Goal: Task Accomplishment & Management: Complete application form

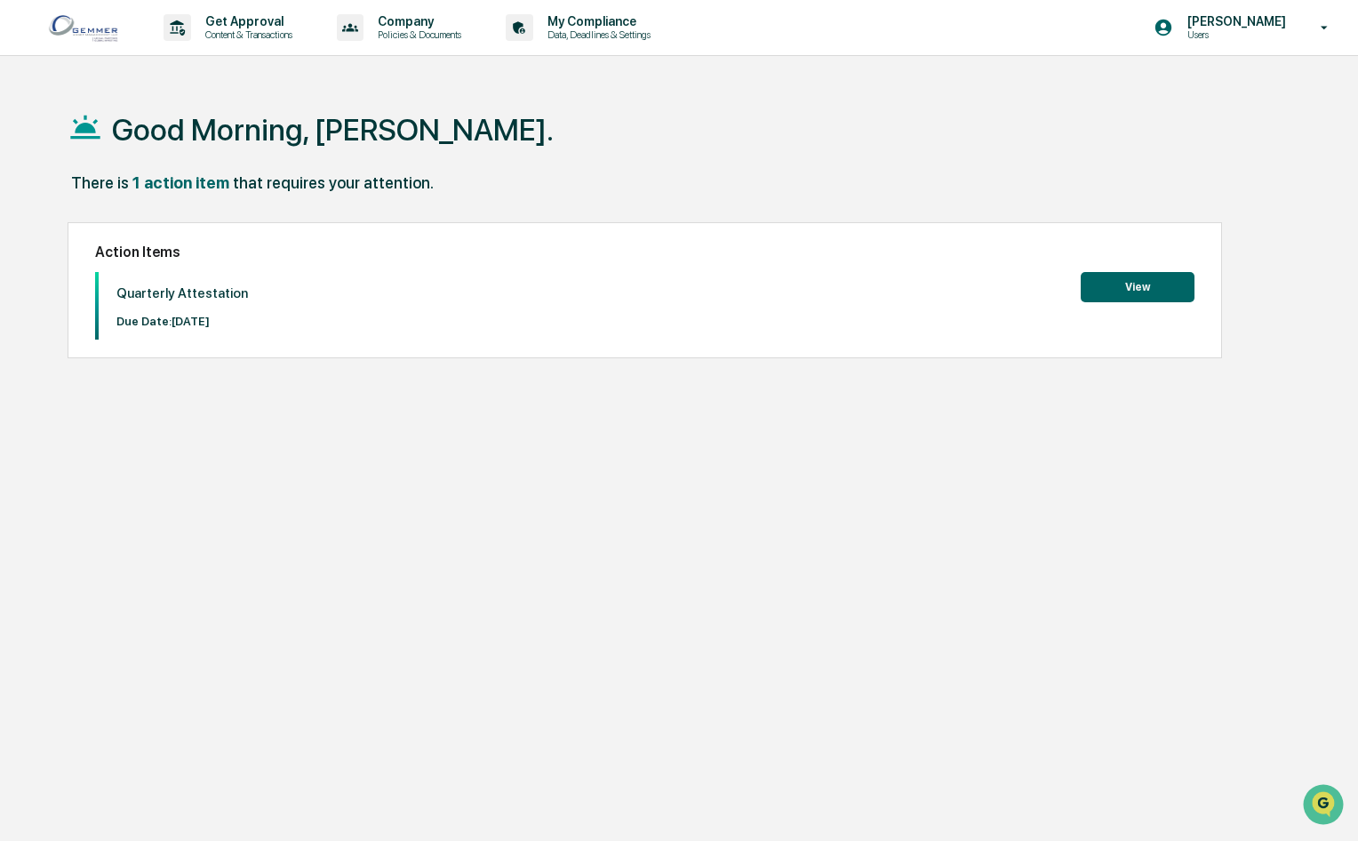
click at [1133, 291] on button "View" at bounding box center [1138, 287] width 114 height 30
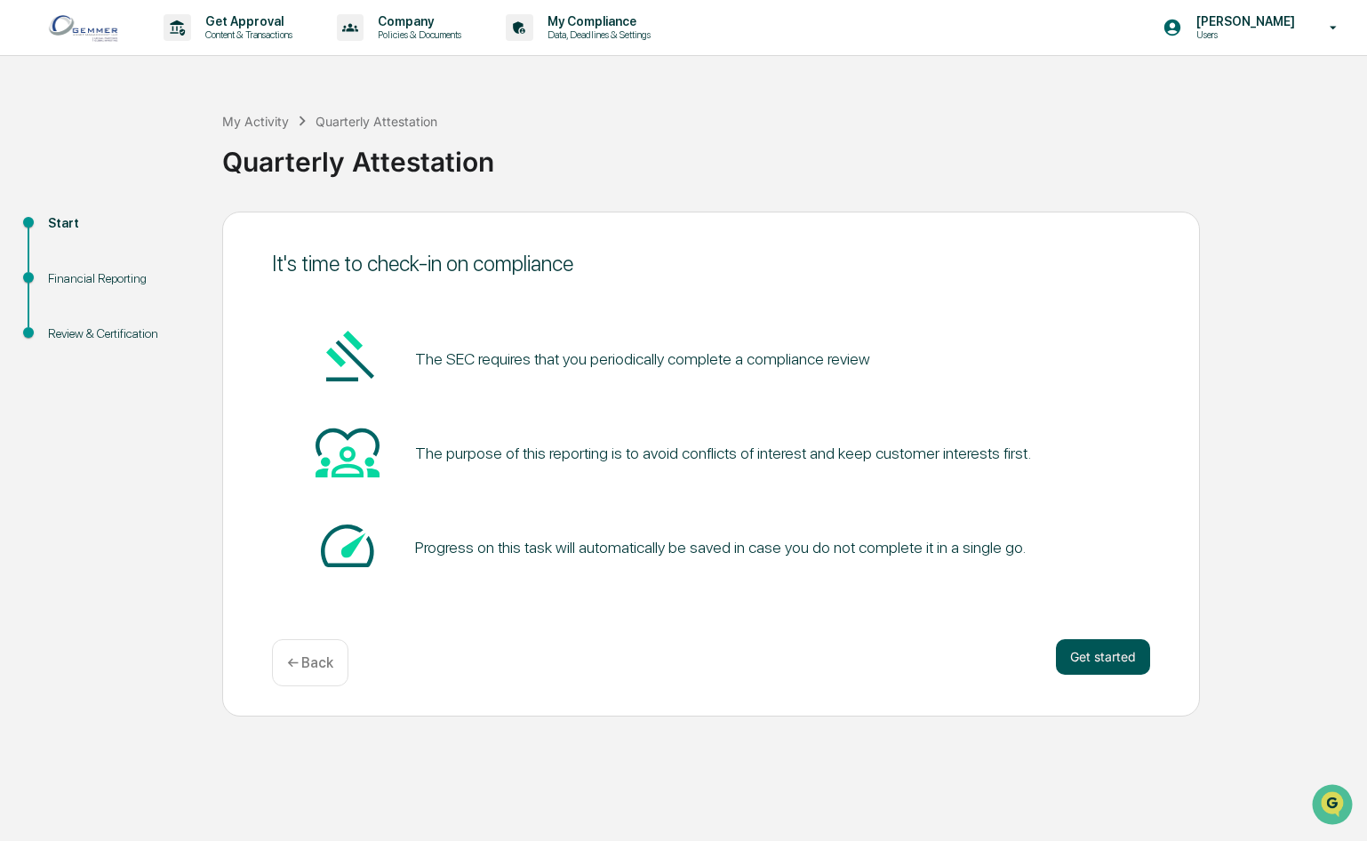
click at [1099, 652] on button "Get started" at bounding box center [1103, 657] width 94 height 36
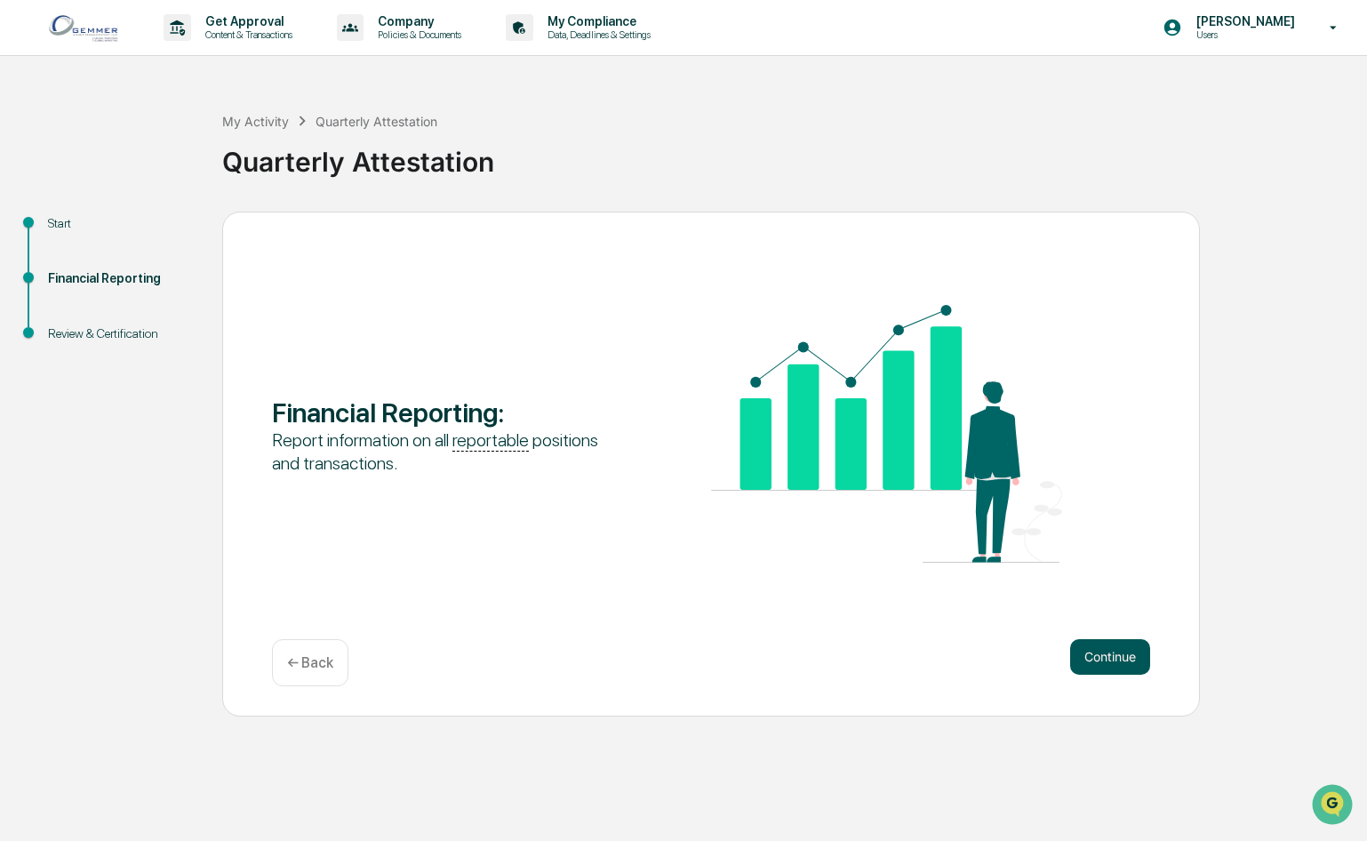
click at [1125, 657] on button "Continue" at bounding box center [1110, 657] width 80 height 36
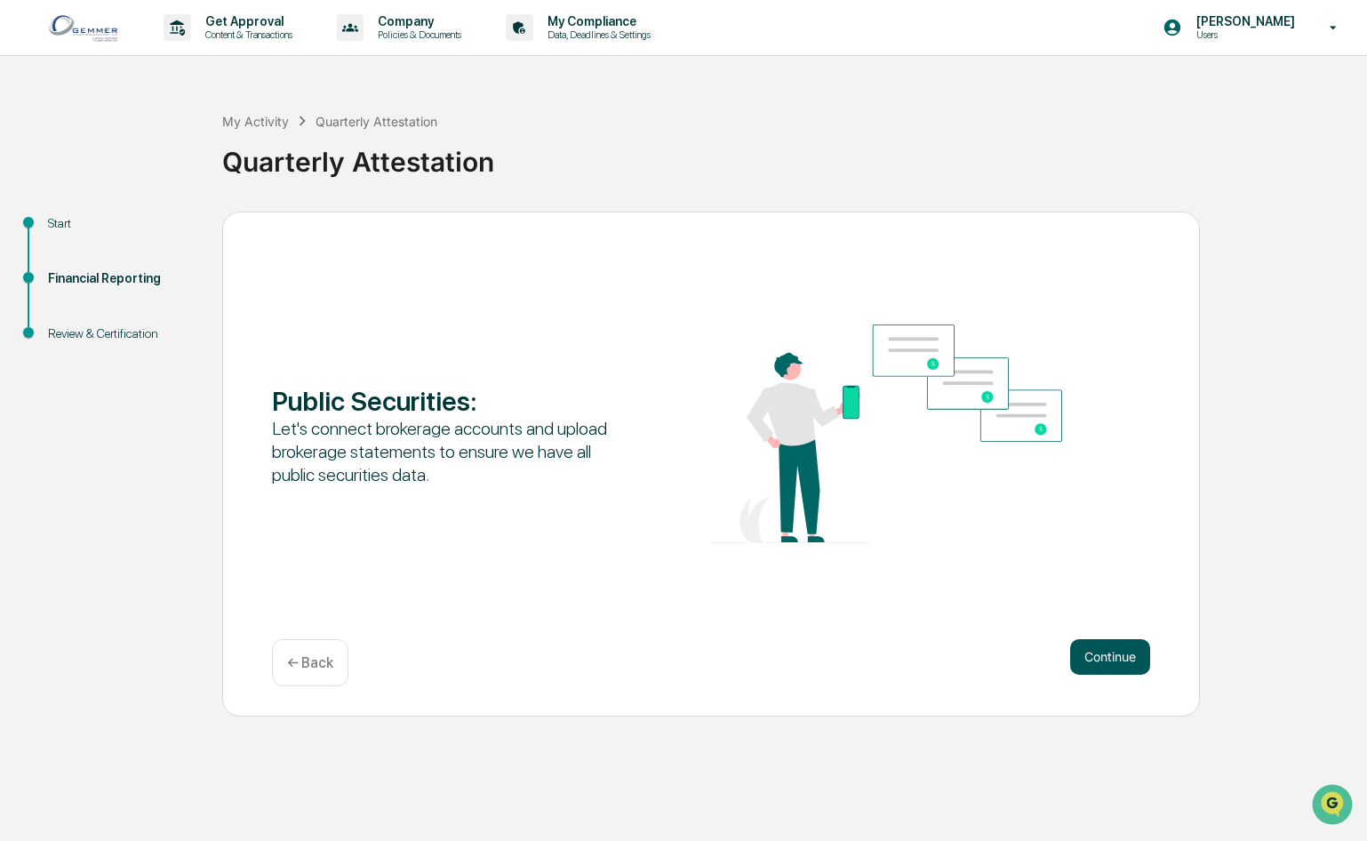
click at [1120, 668] on button "Continue" at bounding box center [1110, 657] width 80 height 36
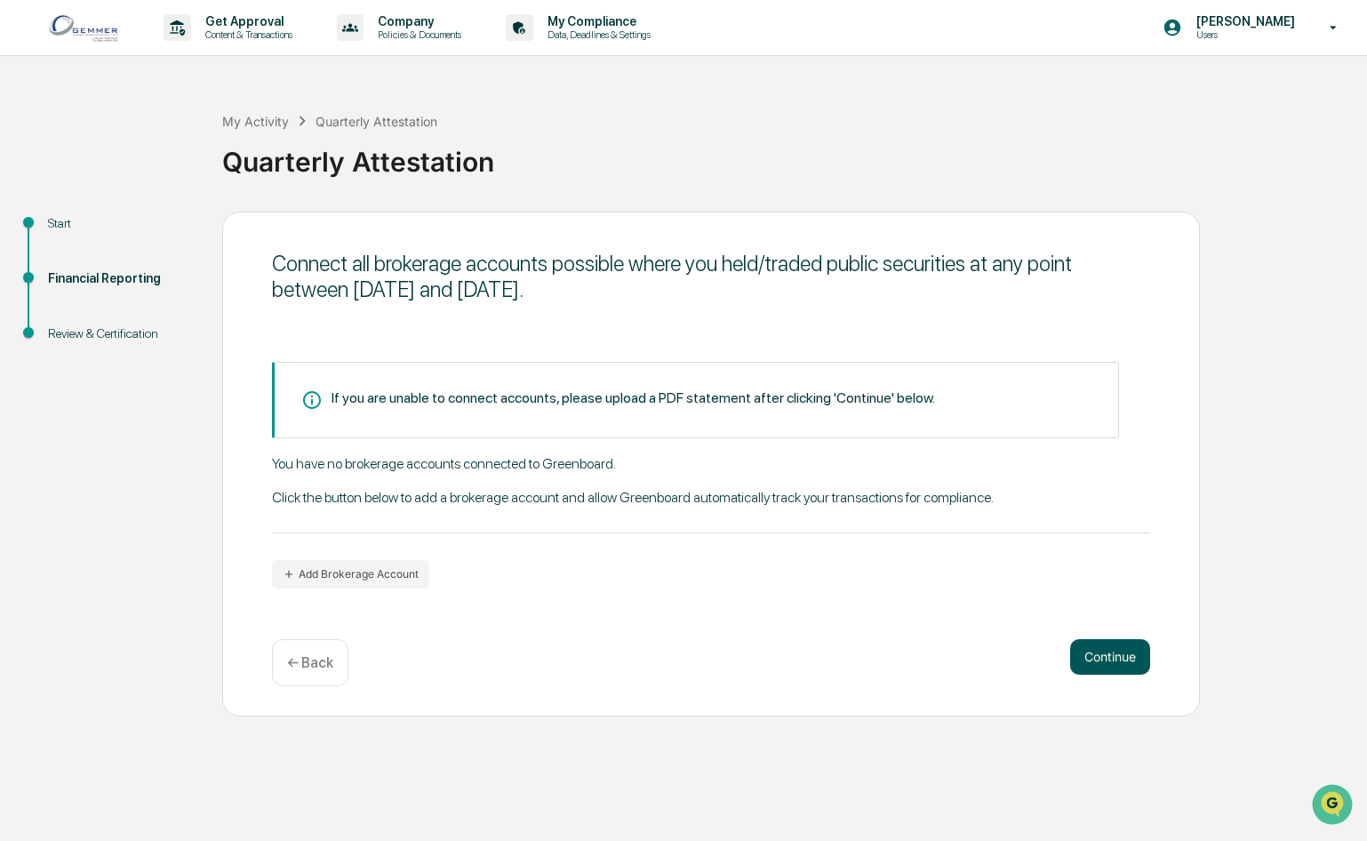
click at [1109, 658] on button "Continue" at bounding box center [1110, 657] width 80 height 36
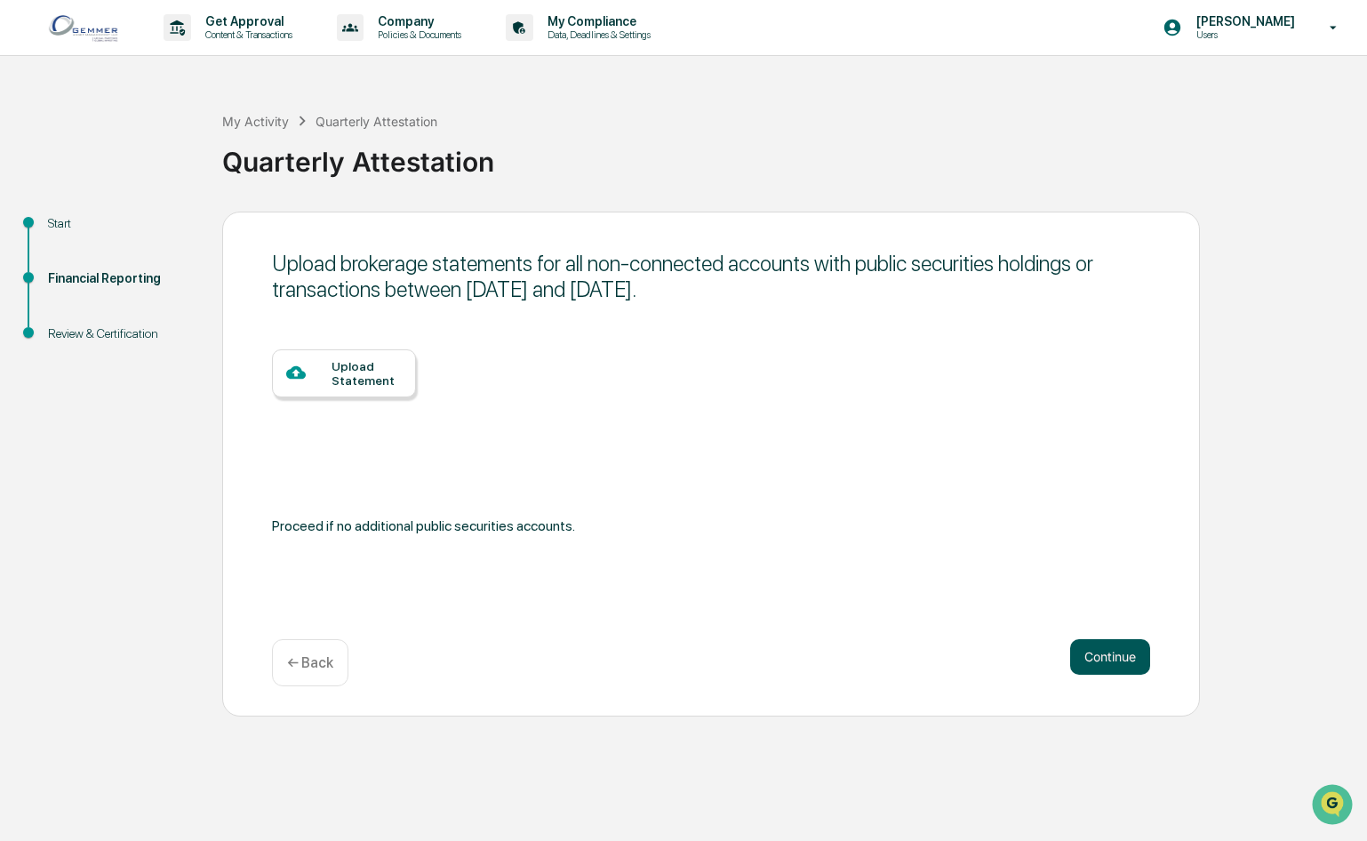
click at [1113, 659] on button "Continue" at bounding box center [1110, 657] width 80 height 36
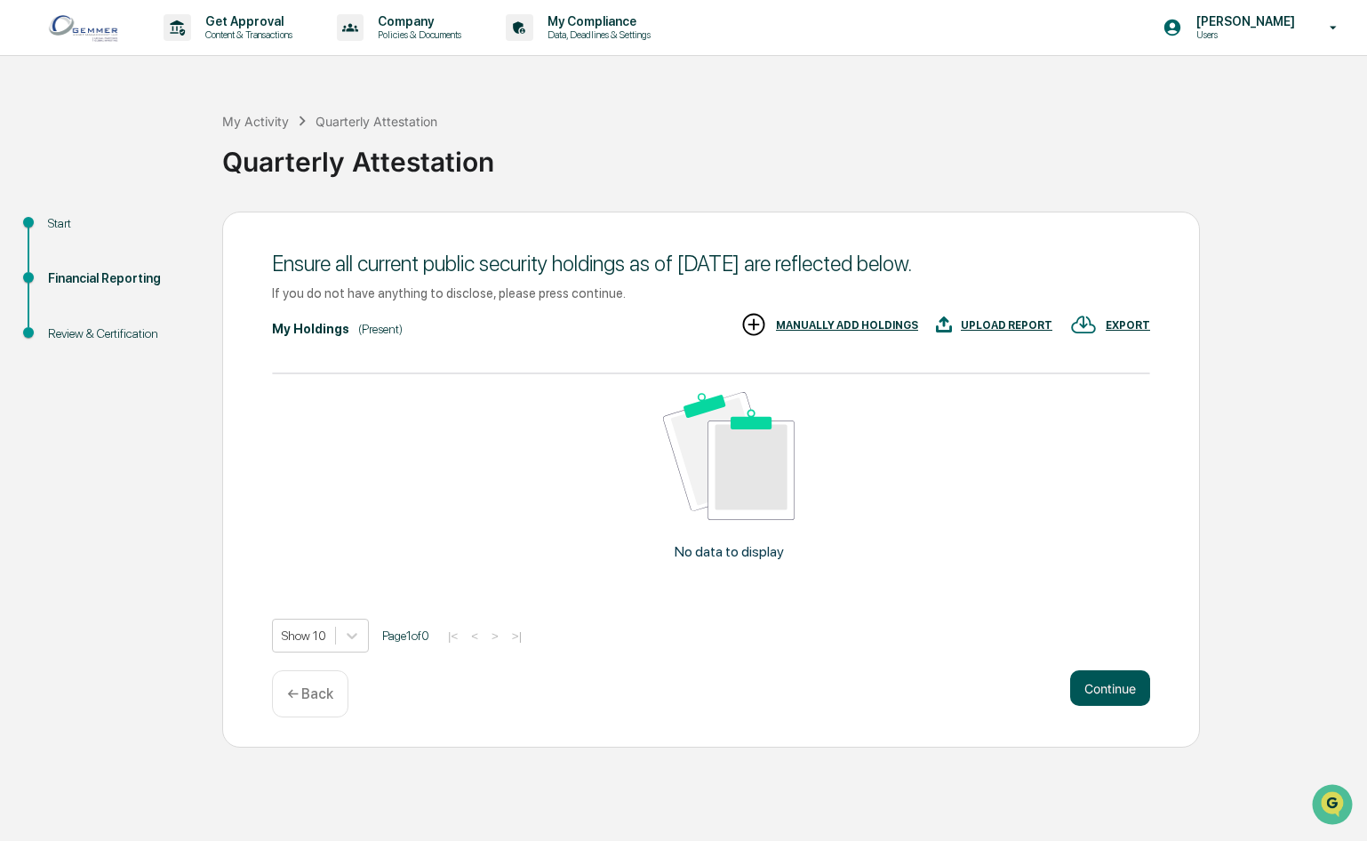
click at [1118, 684] on button "Continue" at bounding box center [1110, 688] width 80 height 36
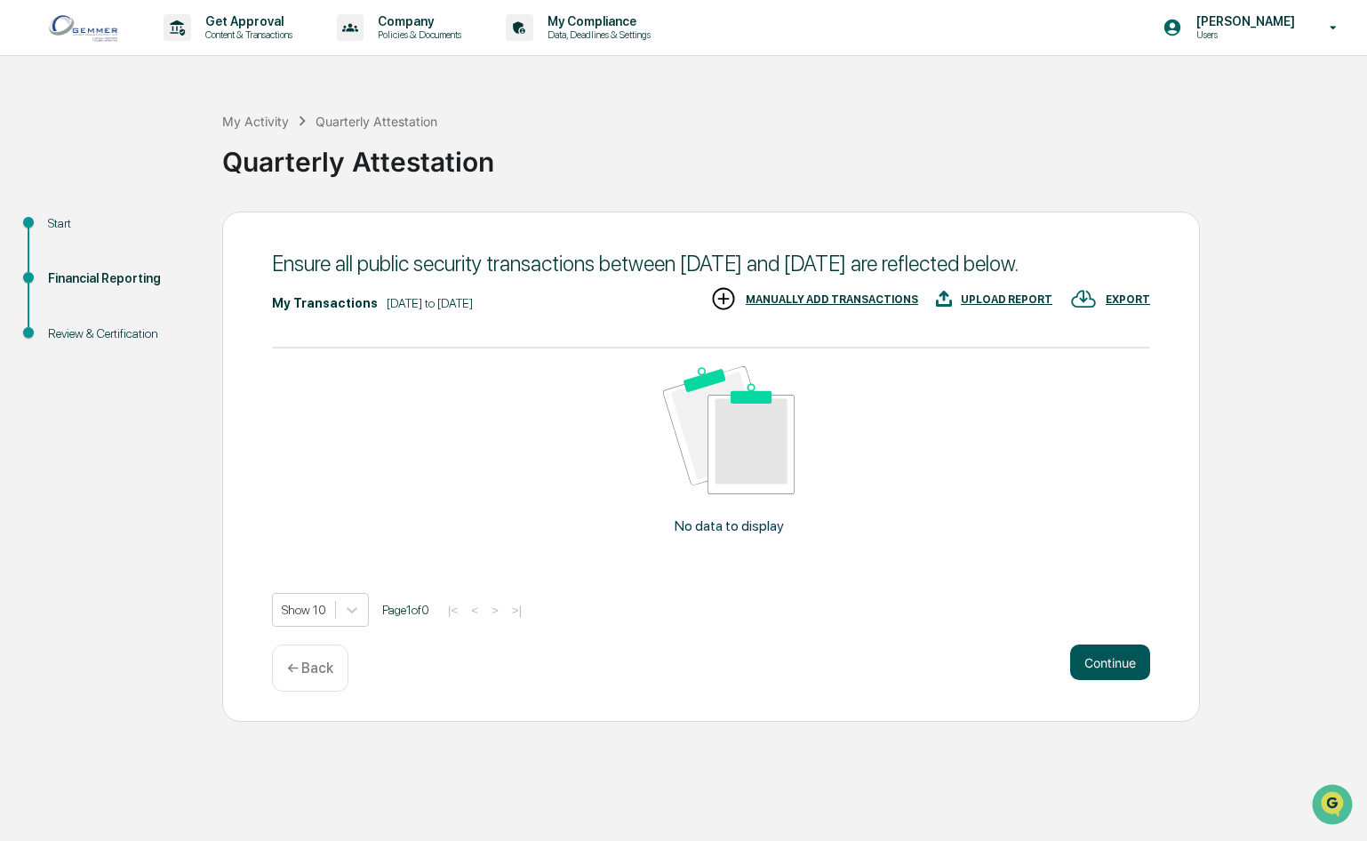
click at [1101, 680] on button "Continue" at bounding box center [1110, 662] width 80 height 36
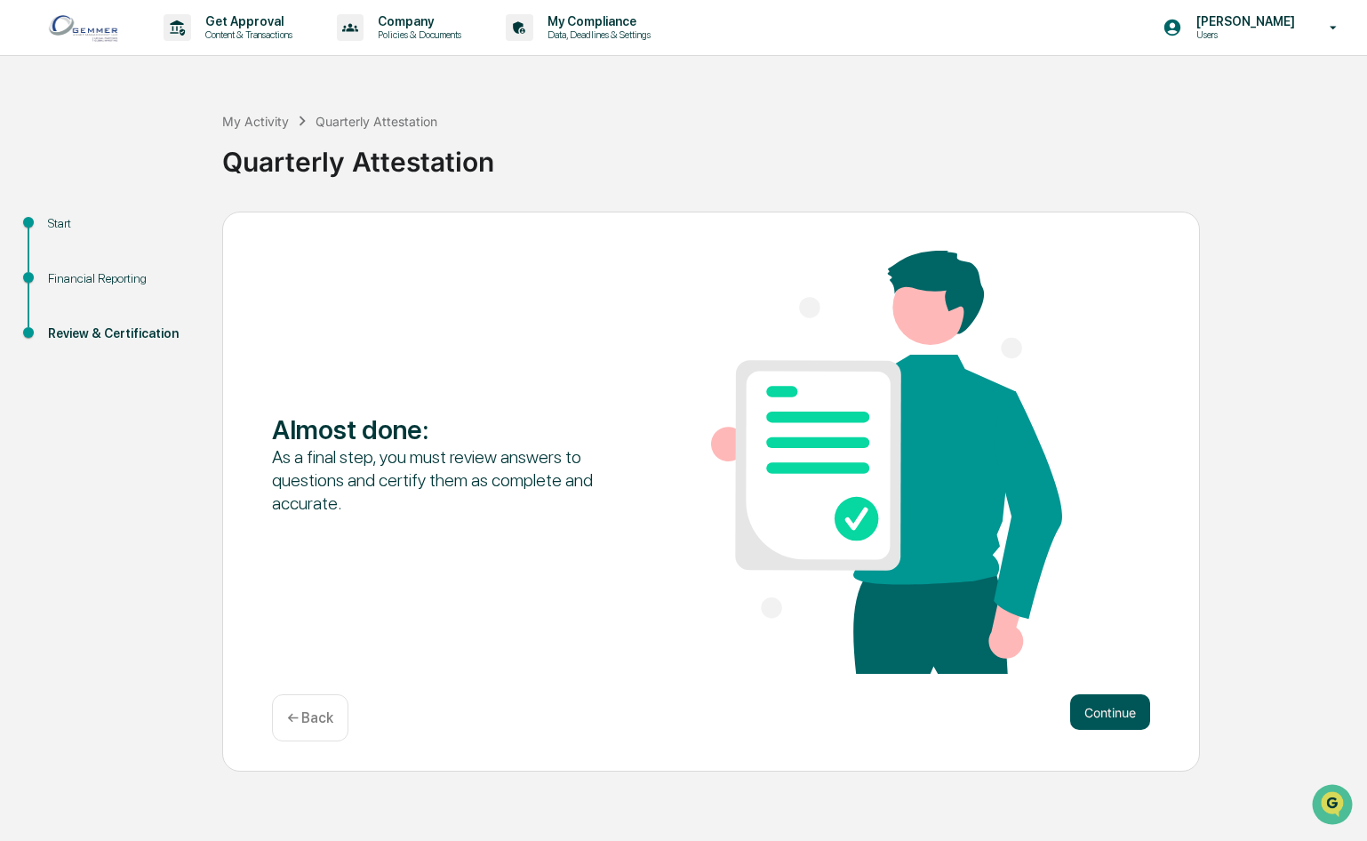
click at [1111, 704] on button "Continue" at bounding box center [1110, 712] width 80 height 36
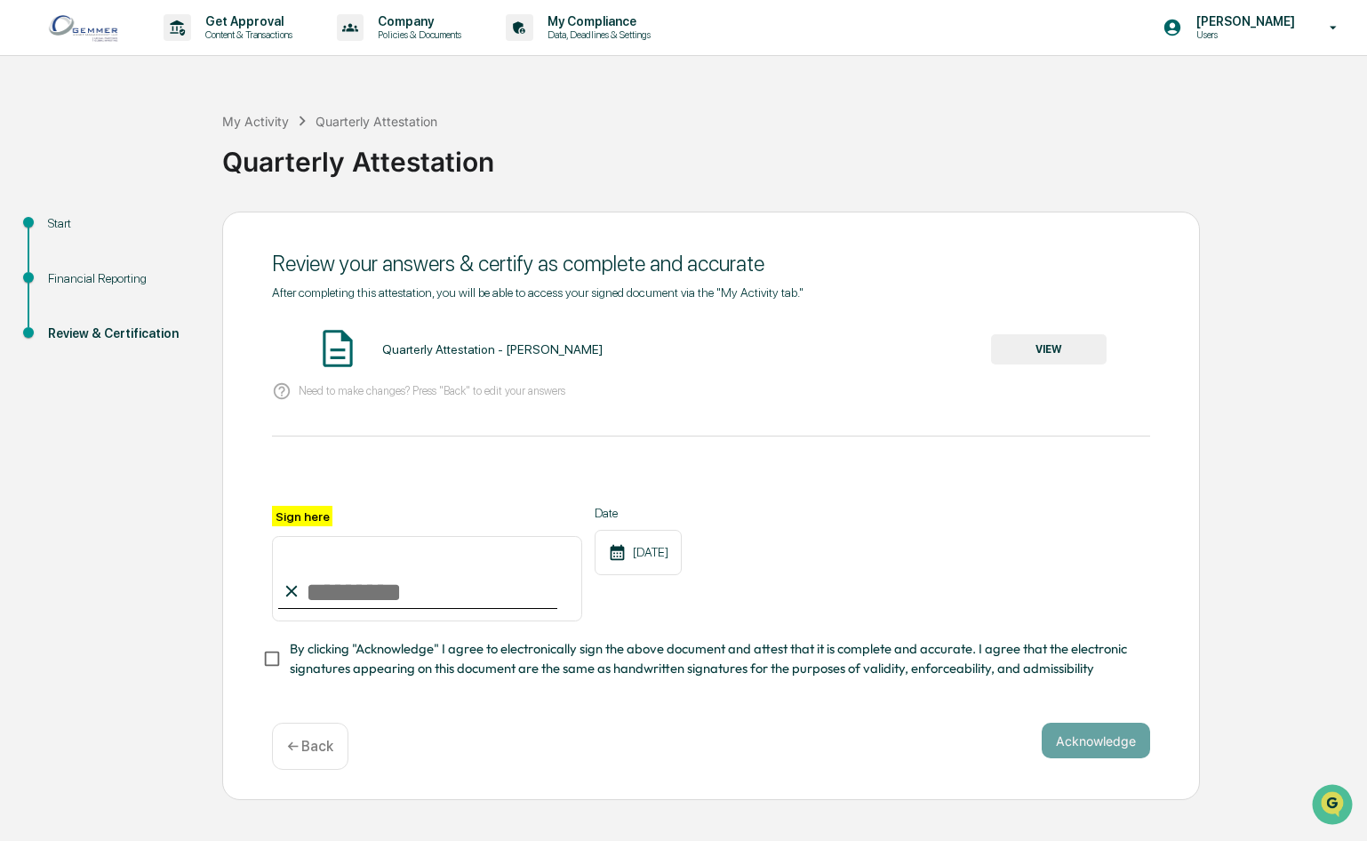
click at [331, 595] on input "Sign here" at bounding box center [427, 578] width 310 height 85
type input "**********"
click at [955, 515] on div "**********" at bounding box center [711, 564] width 878 height 116
click at [1109, 746] on button "Acknowledge" at bounding box center [1096, 741] width 108 height 36
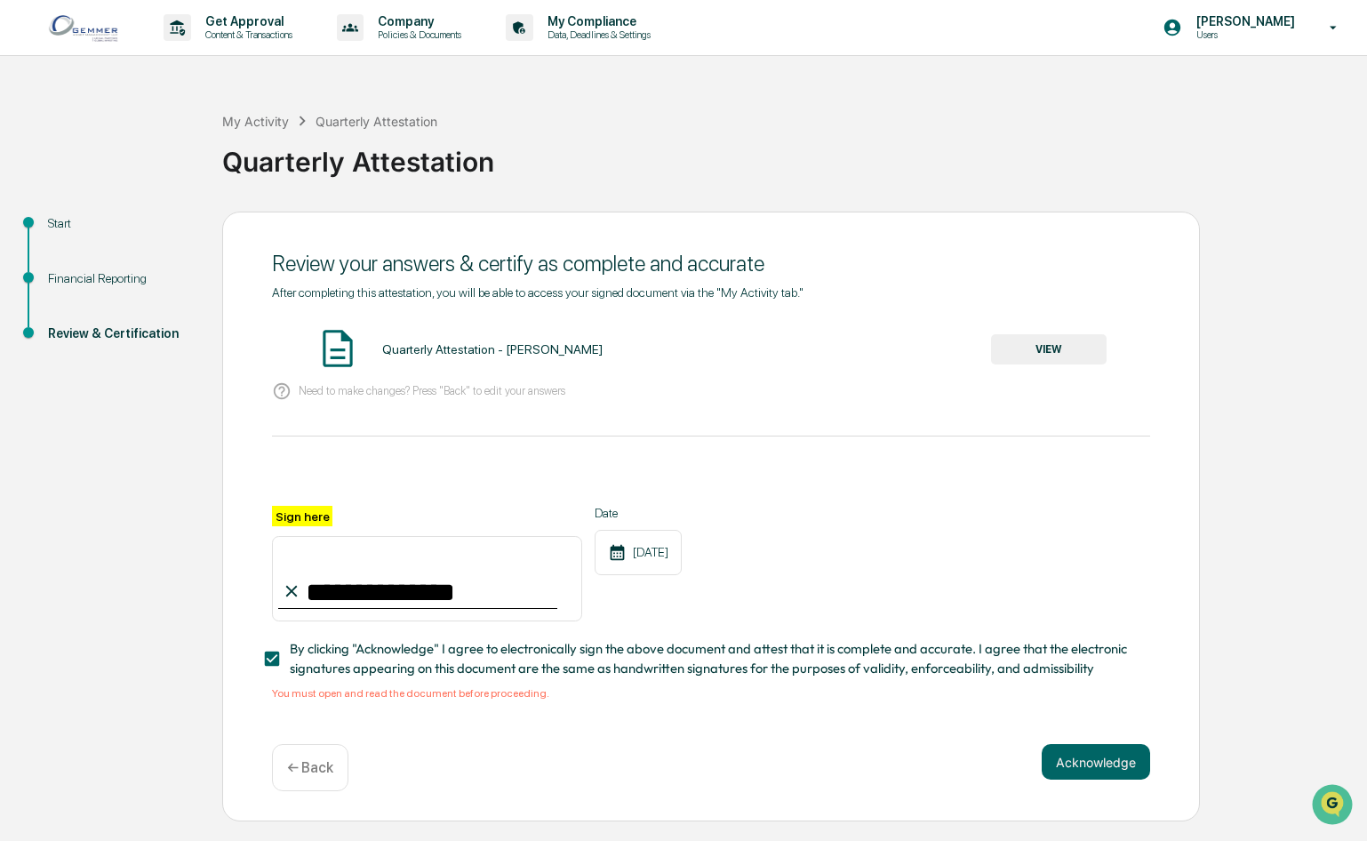
click at [1086, 350] on button "VIEW" at bounding box center [1049, 349] width 116 height 30
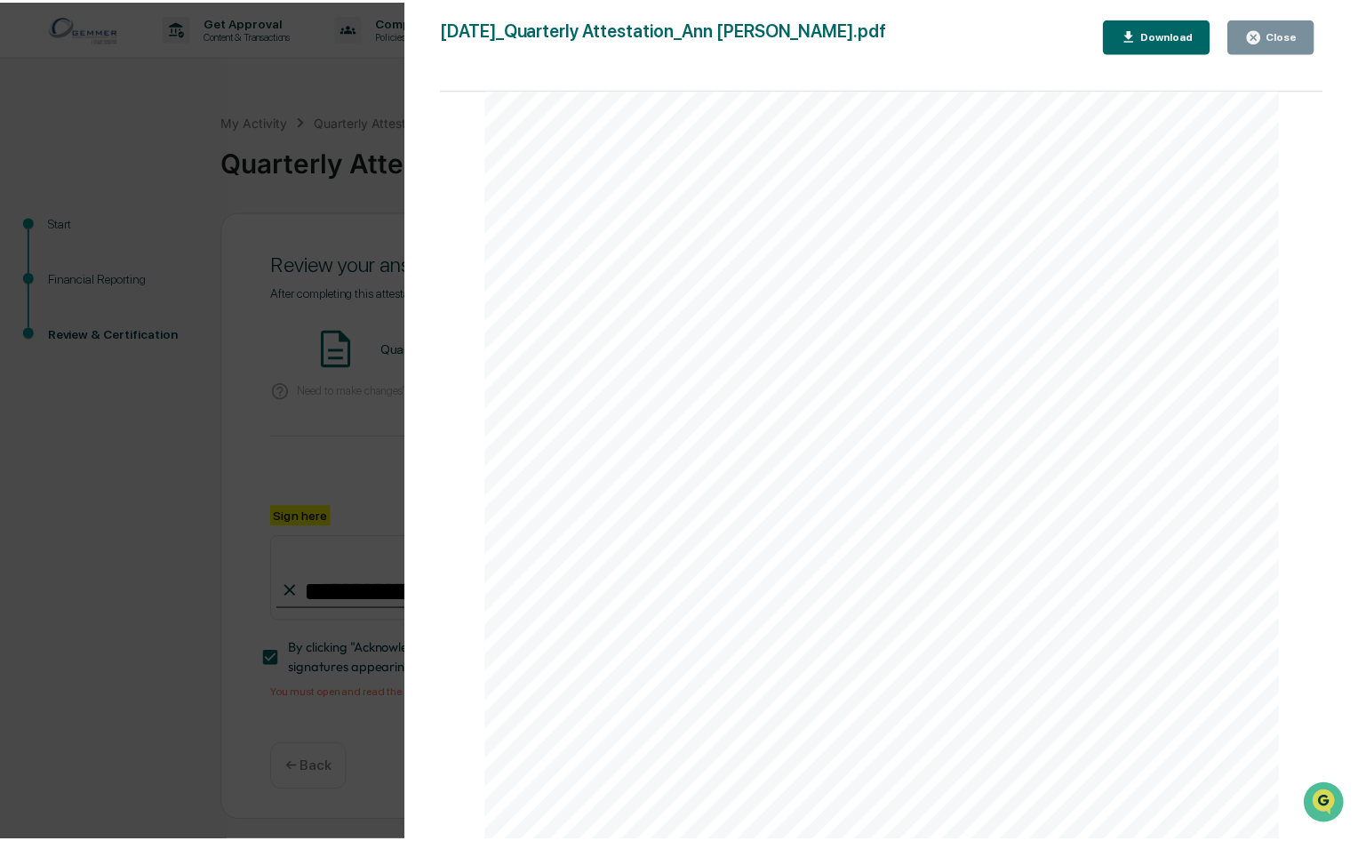
scroll to position [2799, 0]
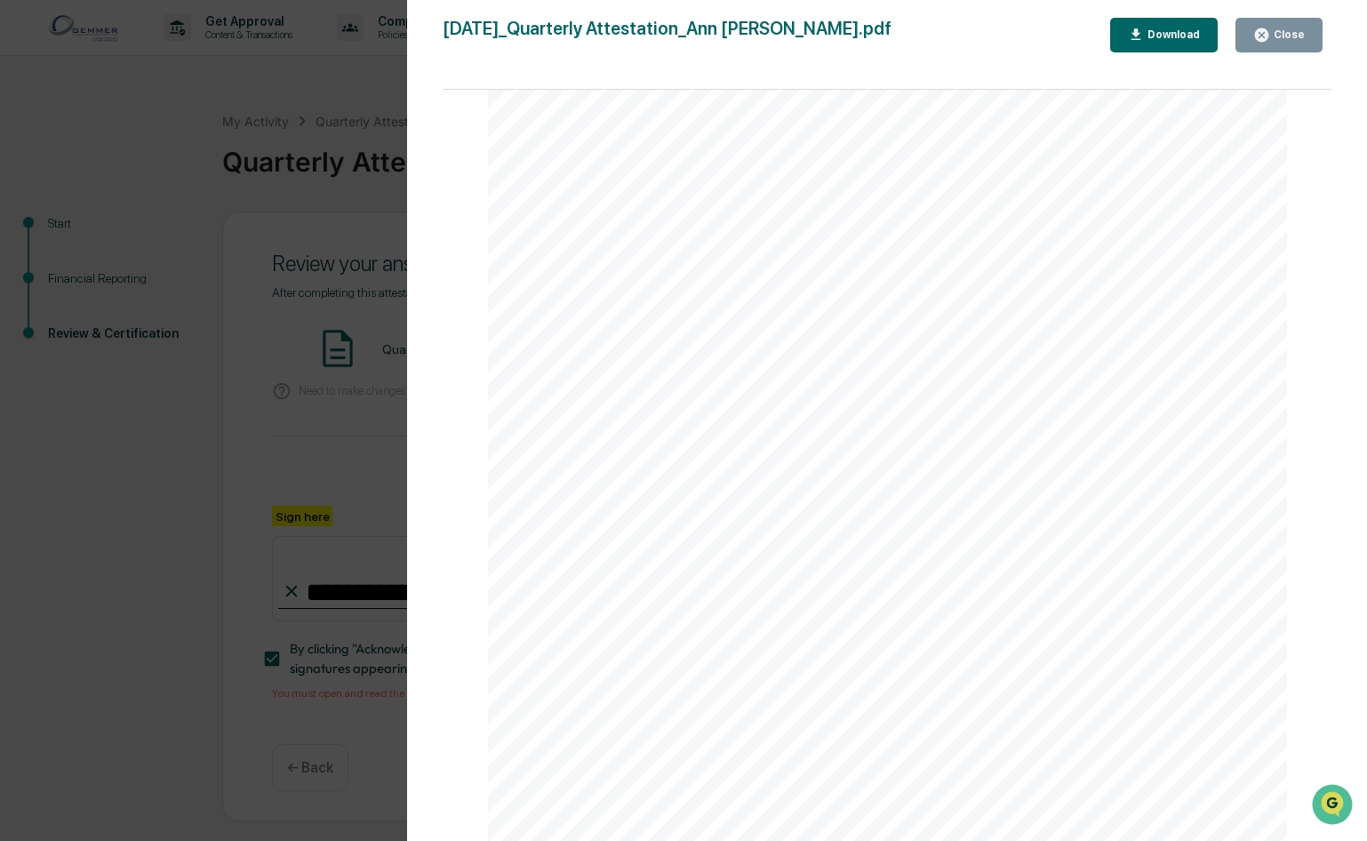
click at [1263, 33] on icon "button" at bounding box center [1261, 35] width 17 height 17
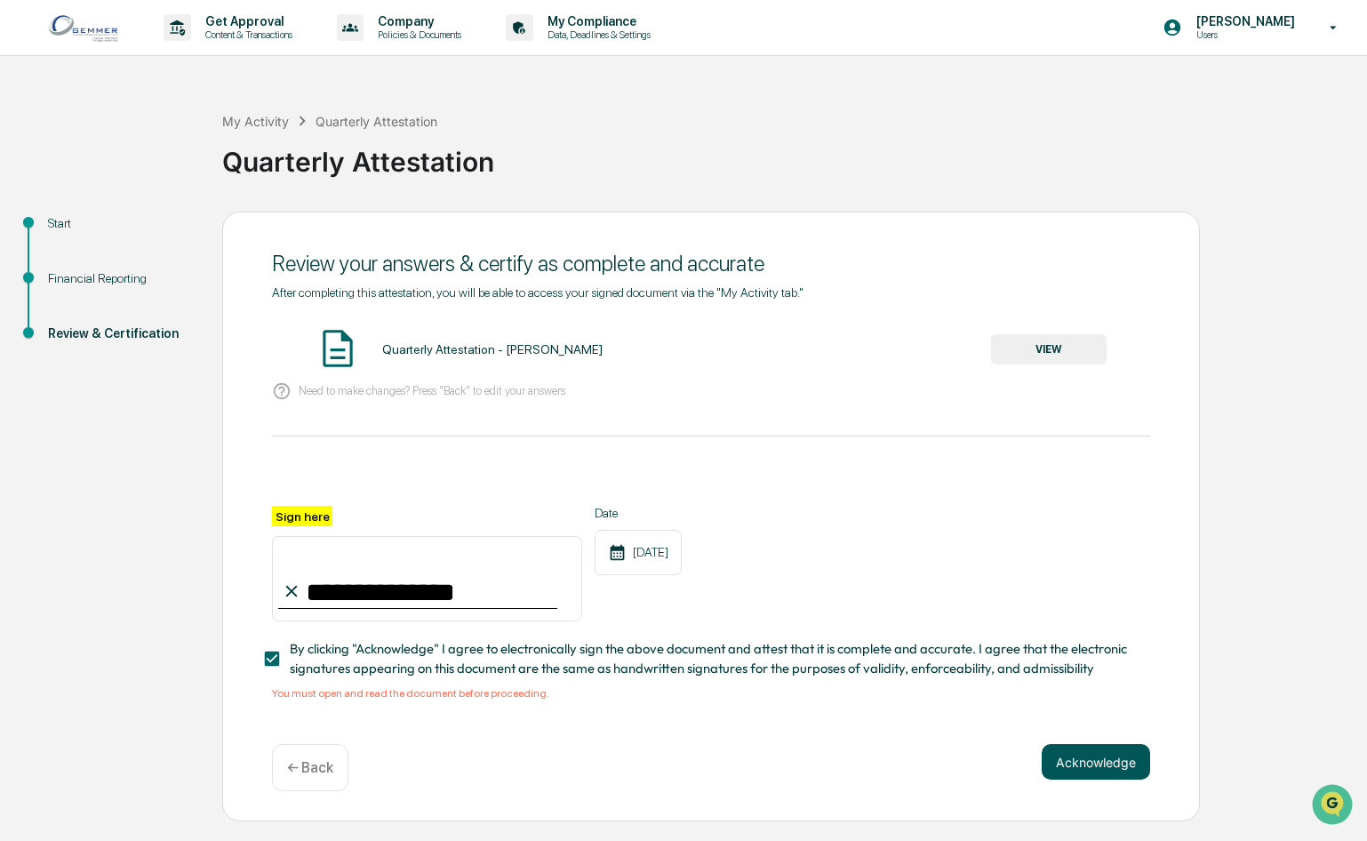
click at [1101, 769] on button "Acknowledge" at bounding box center [1096, 762] width 108 height 36
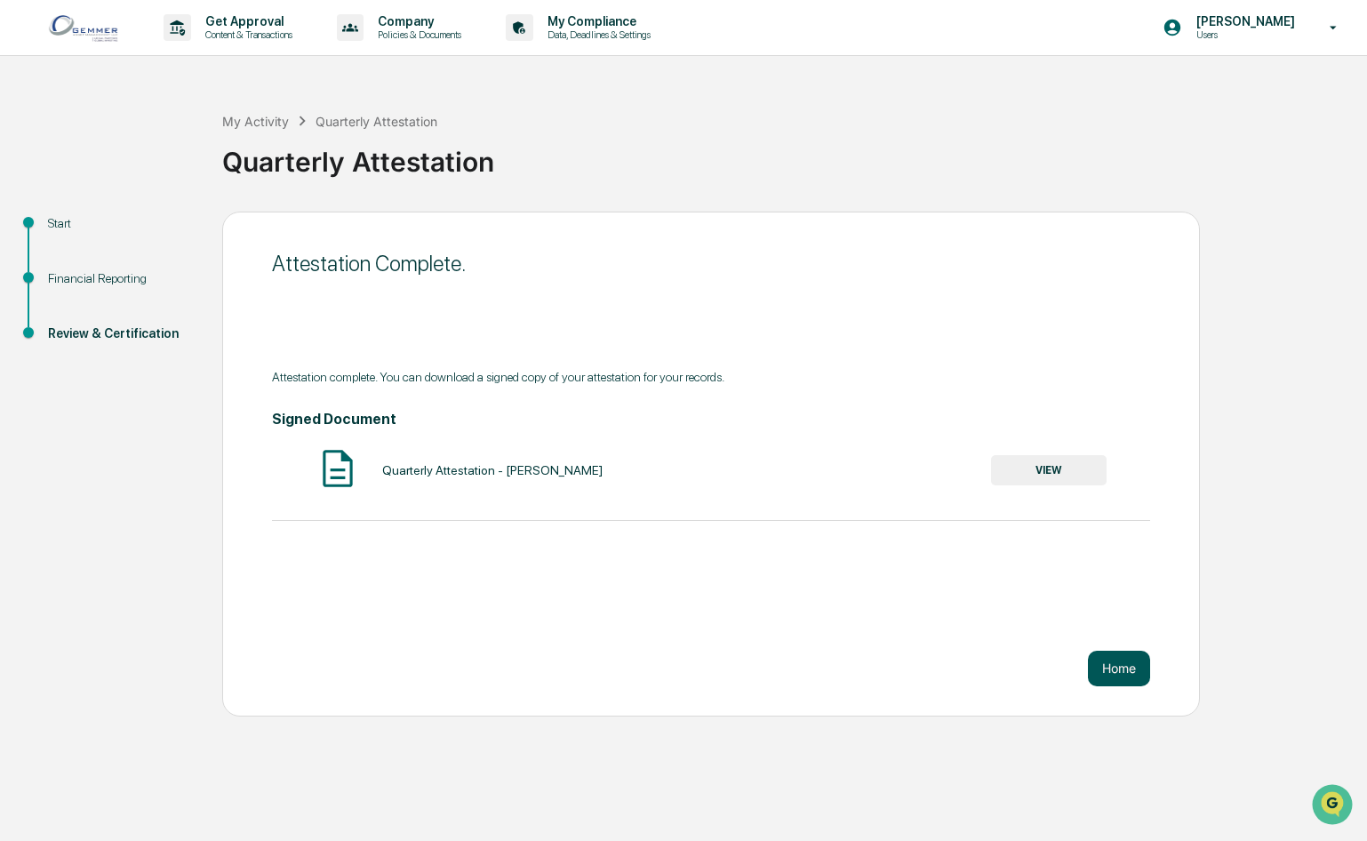
click at [1111, 665] on button "Home" at bounding box center [1119, 669] width 62 height 36
